Goal: Find specific page/section

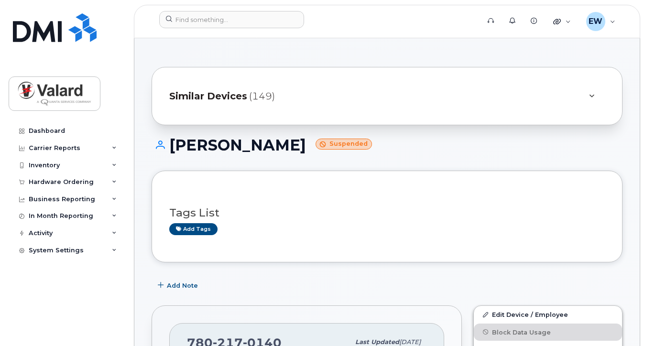
scroll to position [96, 0]
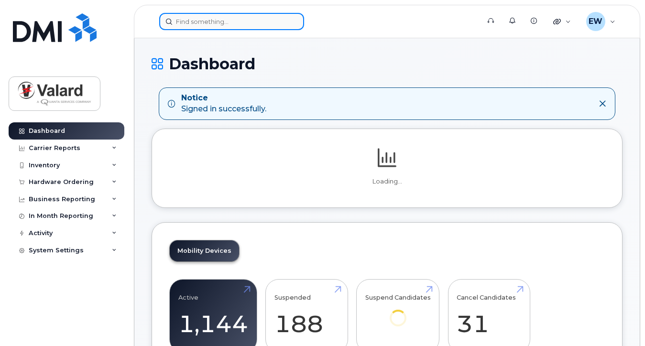
drag, startPoint x: 178, startPoint y: 22, endPoint x: 209, endPoint y: 28, distance: 31.7
click at [180, 22] on input at bounding box center [231, 21] width 145 height 17
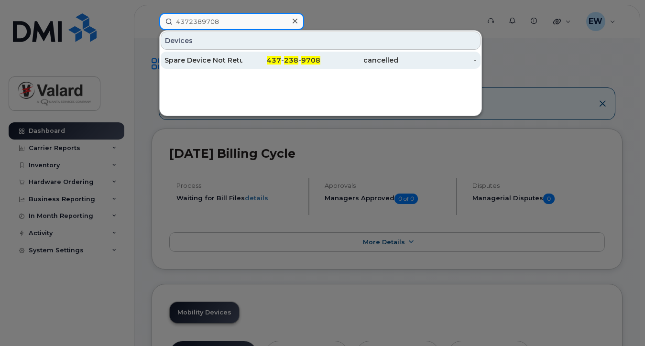
type input "4372389708"
click at [294, 56] on span "238" at bounding box center [291, 60] width 14 height 9
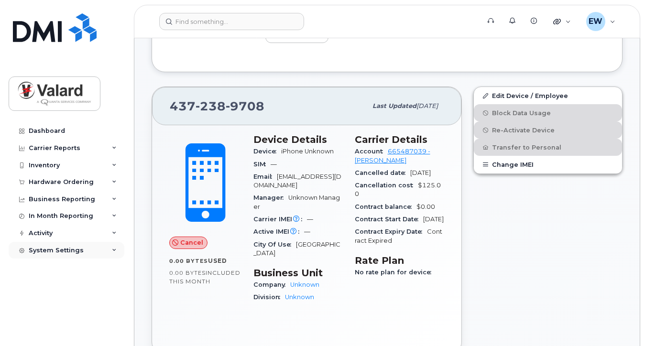
scroll to position [177, 0]
